Goal: Task Accomplishment & Management: Complete application form

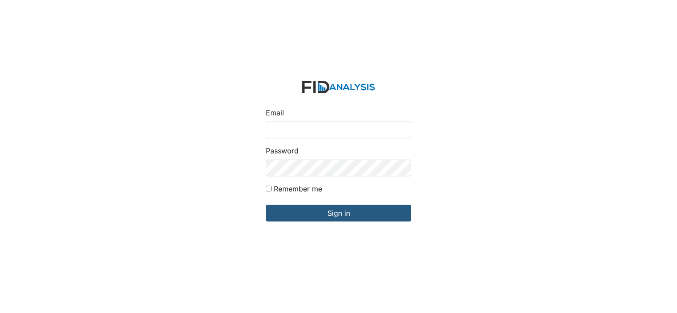
click at [315, 136] on input "Email" at bounding box center [338, 130] width 145 height 17
type input "[EMAIL_ADDRESS][DOMAIN_NAME]"
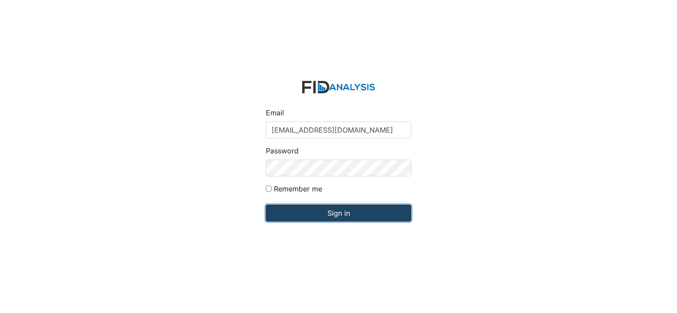
click at [333, 213] on input "Sign in" at bounding box center [338, 213] width 145 height 17
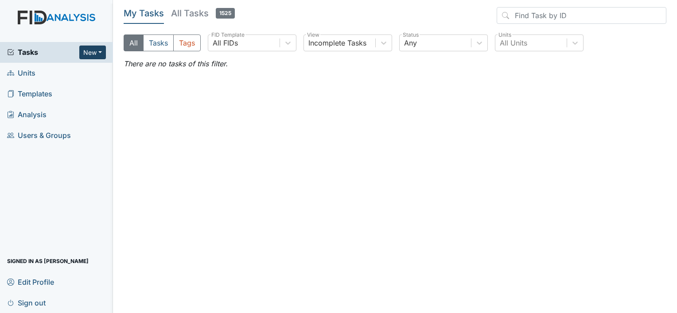
click at [89, 56] on button "New" at bounding box center [92, 53] width 27 height 14
click at [63, 74] on link "Form" at bounding box center [70, 71] width 70 height 14
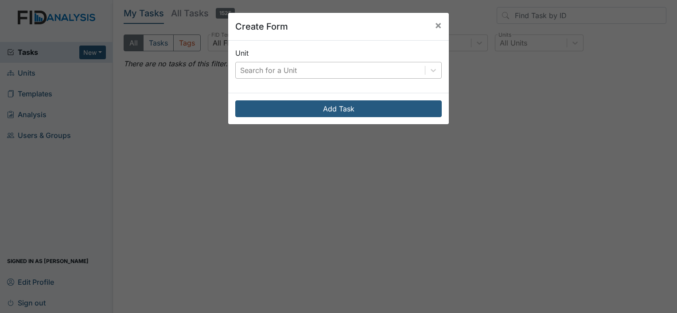
click at [254, 66] on div "Search for a Unit" at bounding box center [268, 70] width 57 height 11
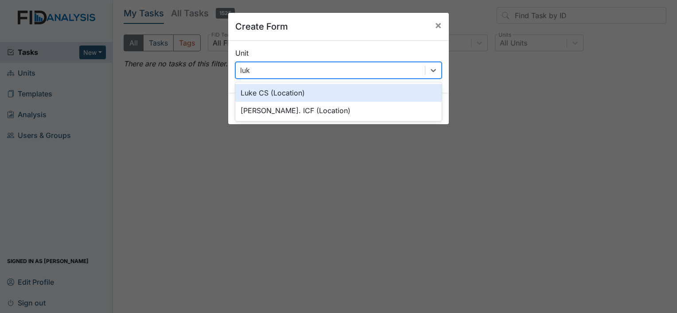
type input "luke"
click at [255, 90] on div "Luke CS (Location)" at bounding box center [338, 93] width 206 height 18
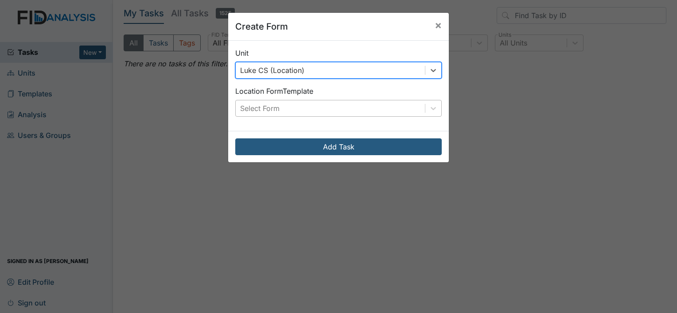
click at [273, 108] on div "Select Form" at bounding box center [259, 108] width 39 height 11
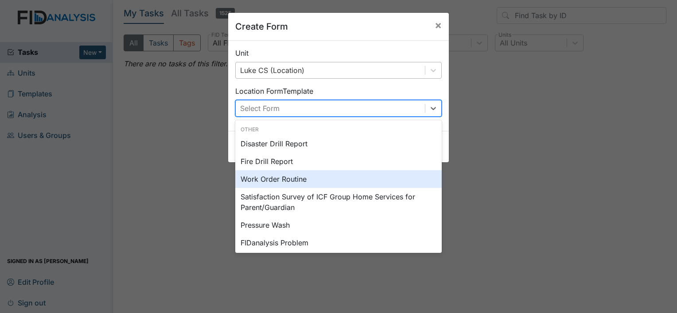
click at [283, 180] on div "Work Order Routine" at bounding box center [338, 179] width 206 height 18
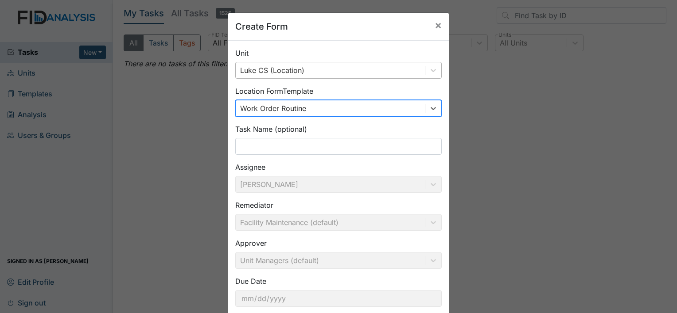
scroll to position [51, 0]
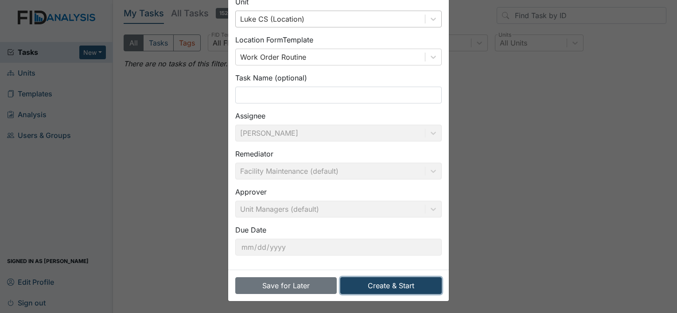
click at [386, 283] on button "Create & Start" at bounding box center [390, 286] width 101 height 17
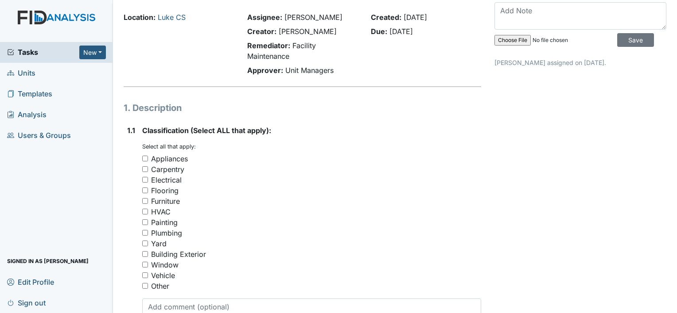
scroll to position [44, 0]
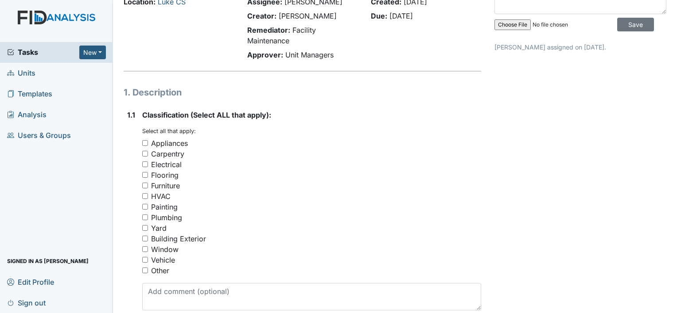
click at [144, 207] on input "Painting" at bounding box center [145, 207] width 6 height 6
checkbox input "true"
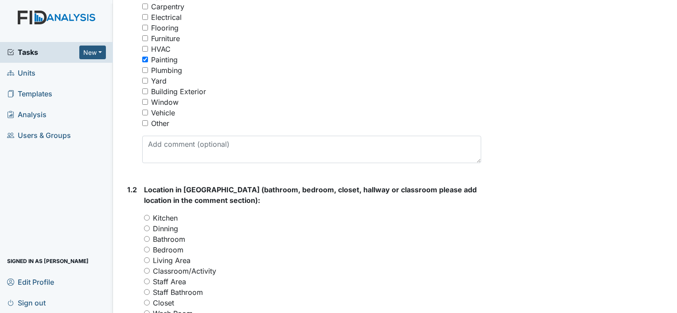
scroll to position [221, 0]
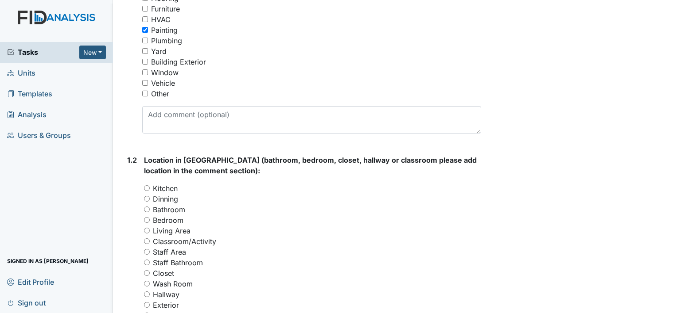
click at [151, 209] on div "Bathroom" at bounding box center [312, 210] width 337 height 11
click at [150, 208] on div "Bathroom" at bounding box center [312, 210] width 337 height 11
click at [147, 208] on input "Bathroom" at bounding box center [147, 210] width 6 height 6
radio input "true"
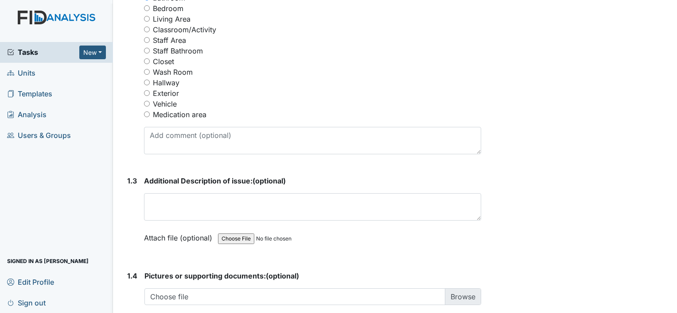
scroll to position [443, 0]
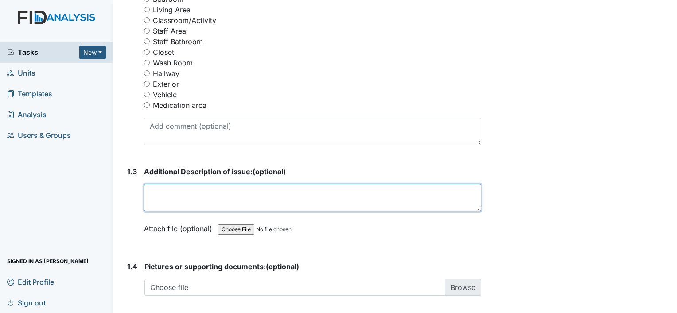
click at [193, 204] on textarea at bounding box center [312, 197] width 337 height 27
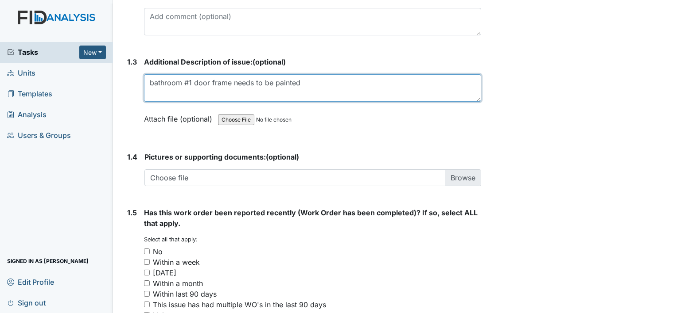
scroll to position [576, 0]
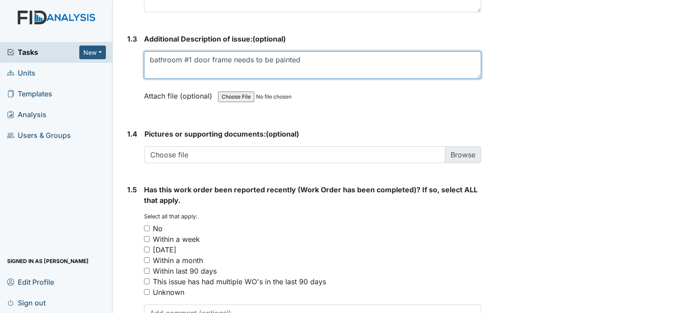
type textarea "bathroom #1 door frame needs to be painted"
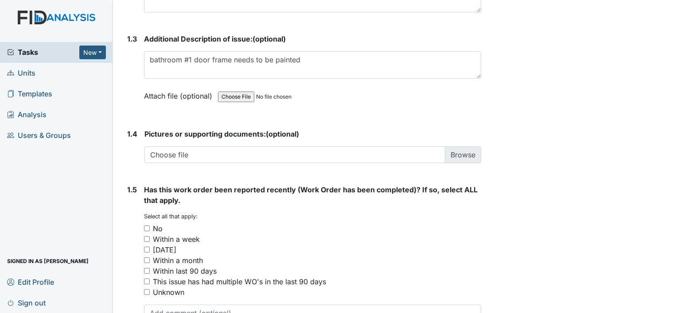
click at [145, 231] on div "No" at bounding box center [312, 229] width 337 height 11
click at [145, 229] on input "No" at bounding box center [147, 229] width 6 height 6
checkbox input "true"
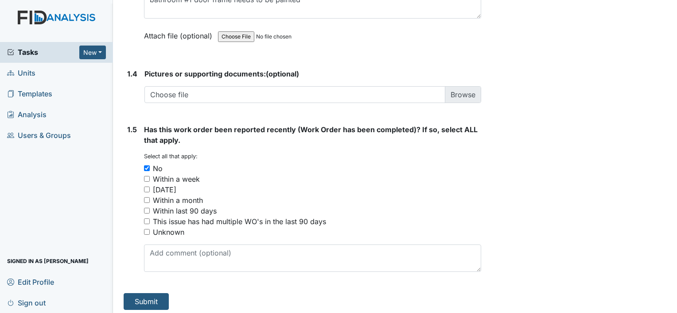
scroll to position [638, 0]
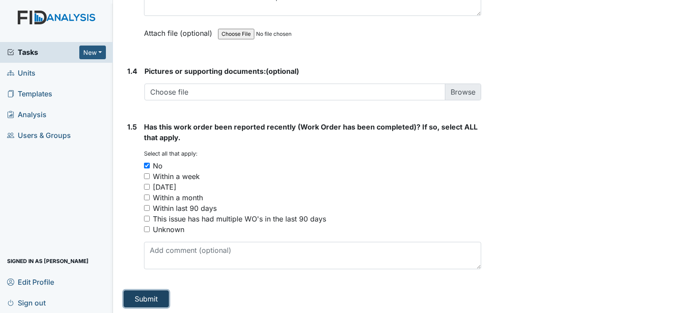
click at [146, 300] on button "Submit" at bounding box center [146, 299] width 45 height 17
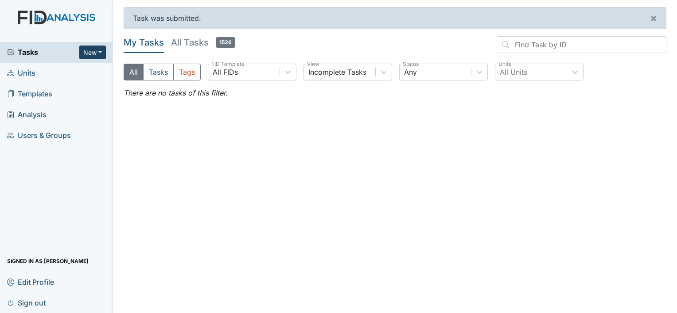
click at [97, 46] on button "New" at bounding box center [92, 53] width 27 height 14
click at [53, 67] on link "Form" at bounding box center [70, 71] width 70 height 14
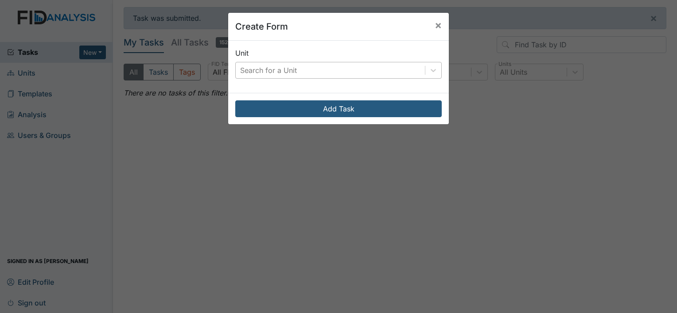
click at [255, 78] on div "Search for a Unit" at bounding box center [338, 70] width 206 height 17
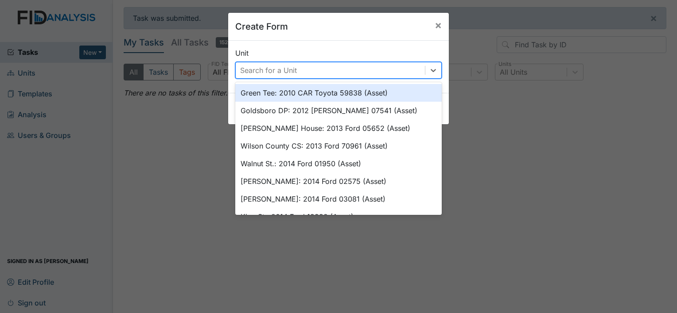
click at [259, 72] on div "Search for a Unit" at bounding box center [268, 70] width 57 height 11
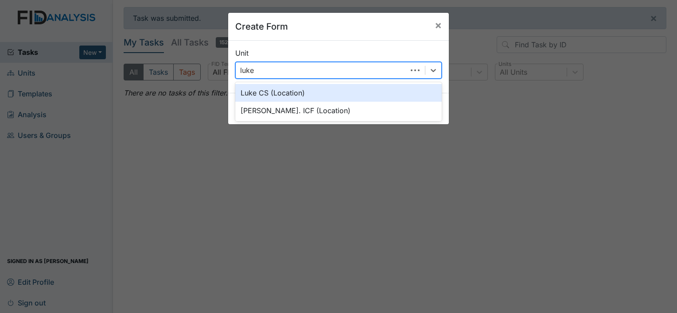
type input "luke"
click at [254, 97] on div "Luke CS (Location)" at bounding box center [338, 93] width 206 height 18
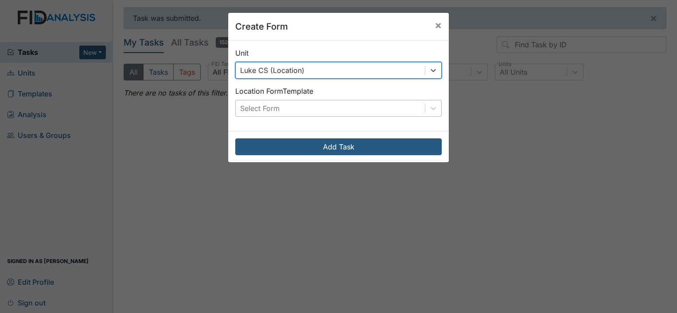
click at [251, 104] on div "Select Form" at bounding box center [259, 108] width 39 height 11
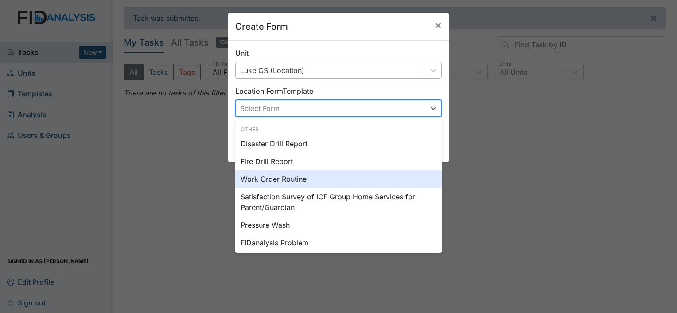
click at [254, 182] on div "Work Order Routine" at bounding box center [338, 179] width 206 height 18
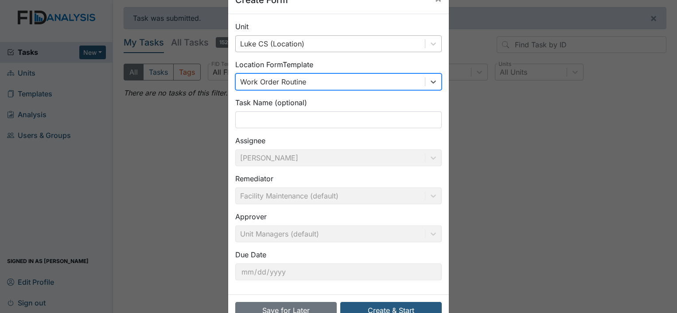
scroll to position [51, 0]
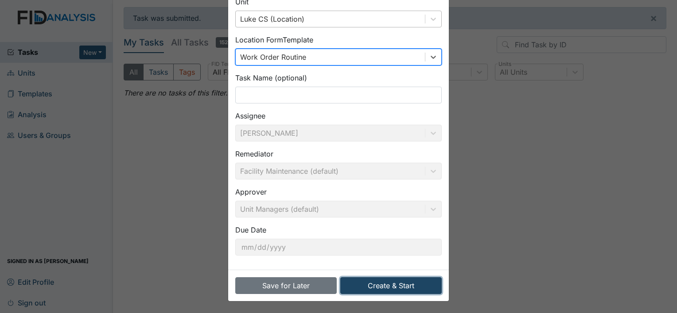
click at [385, 287] on button "Create & Start" at bounding box center [390, 286] width 101 height 17
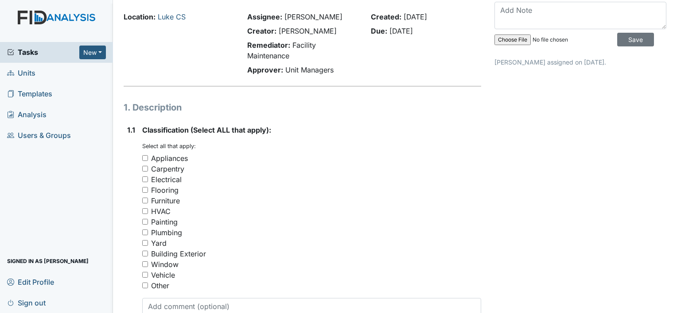
scroll to position [44, 0]
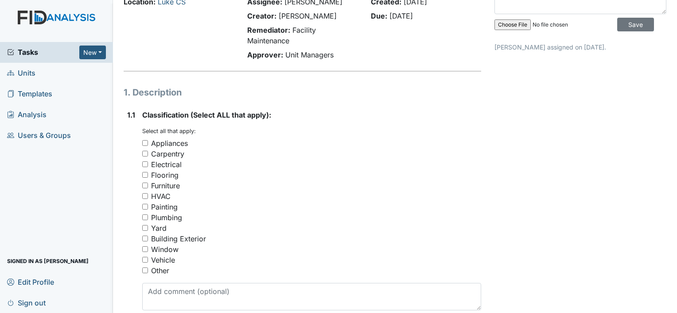
click at [142, 154] on input "Carpentry" at bounding box center [145, 154] width 6 height 6
checkbox input "true"
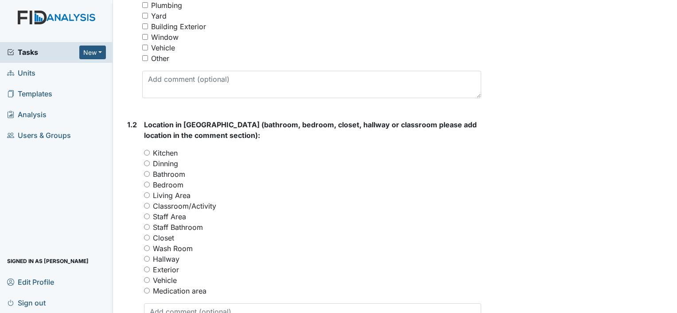
scroll to position [354, 0]
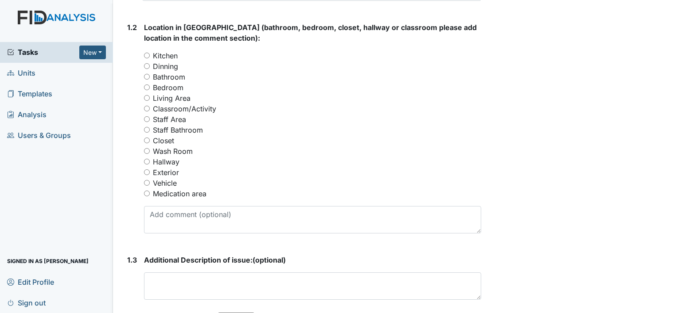
click at [146, 56] on input "Kitchen" at bounding box center [147, 56] width 6 height 6
radio input "true"
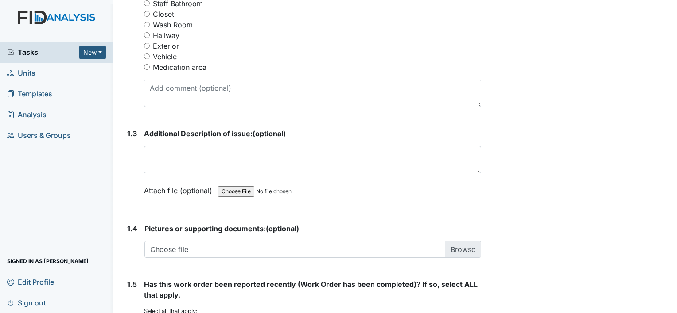
scroll to position [487, 0]
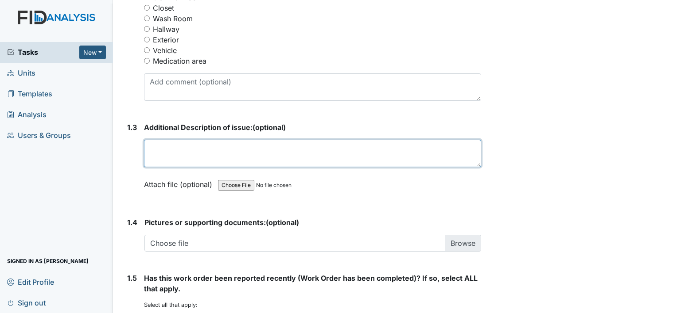
click at [197, 154] on textarea at bounding box center [312, 153] width 337 height 27
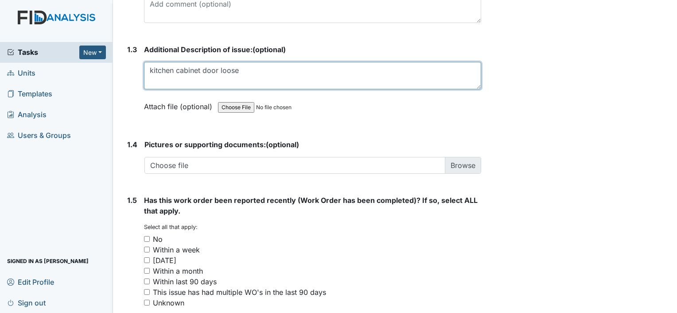
scroll to position [638, 0]
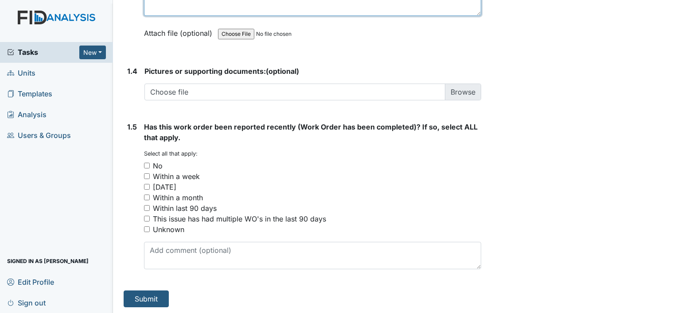
type textarea "kitchen cabinet door loose"
click at [144, 164] on input "No" at bounding box center [147, 166] width 6 height 6
checkbox input "true"
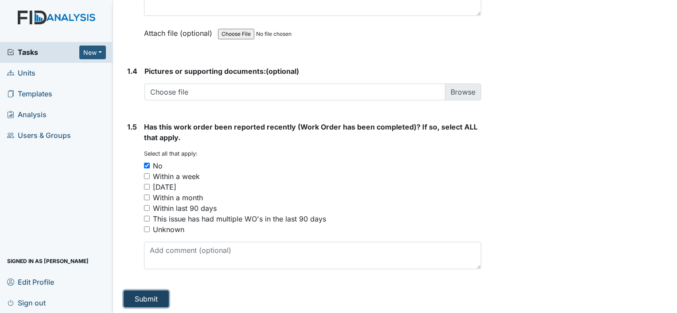
click at [145, 295] on button "Submit" at bounding box center [146, 299] width 45 height 17
